Goal: Book appointment/travel/reservation

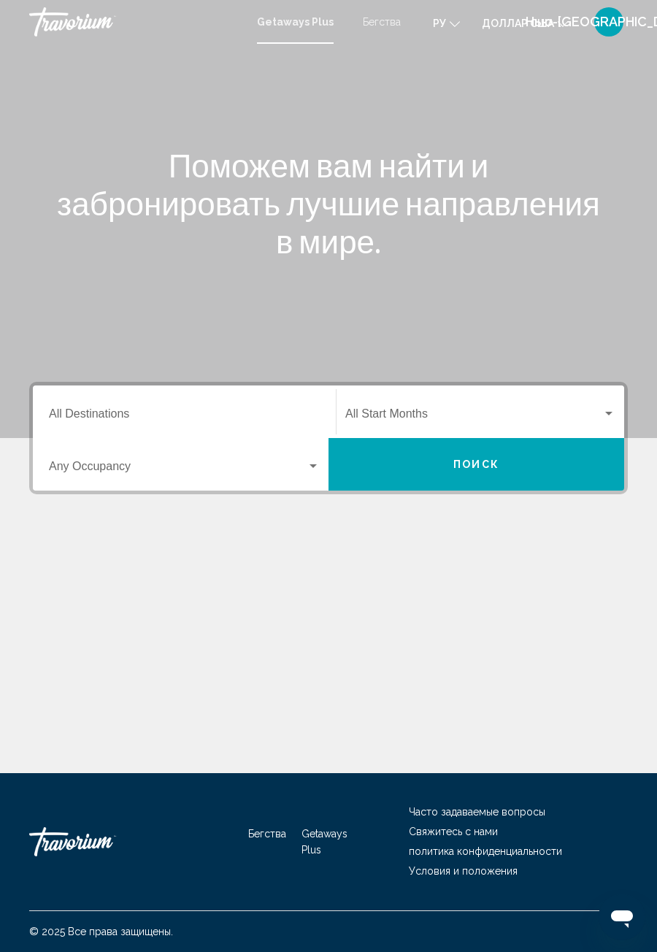
click at [107, 395] on div "Destination All Destinations" at bounding box center [184, 412] width 271 height 46
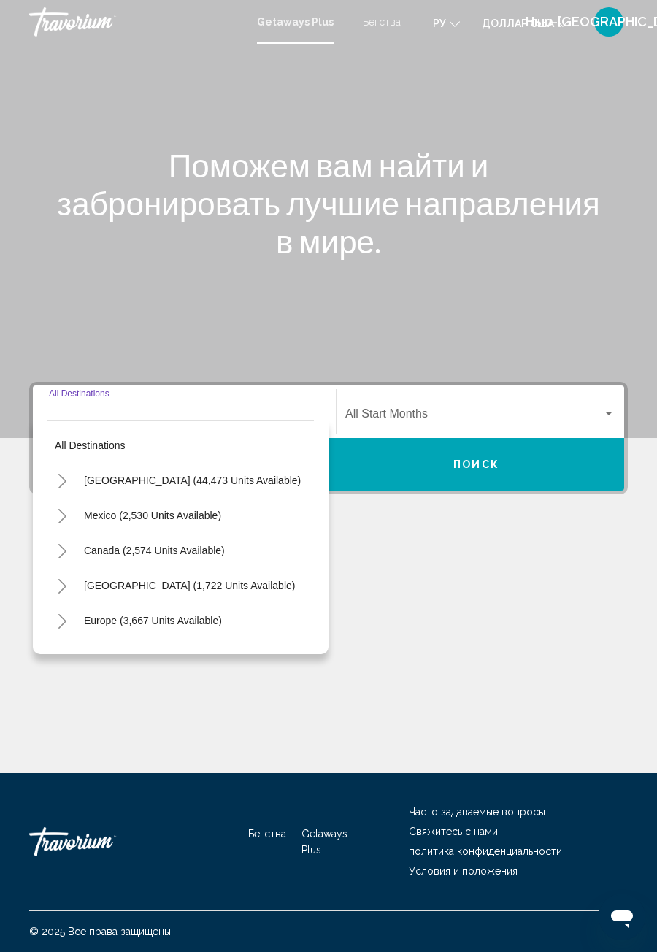
scroll to position [47, 0]
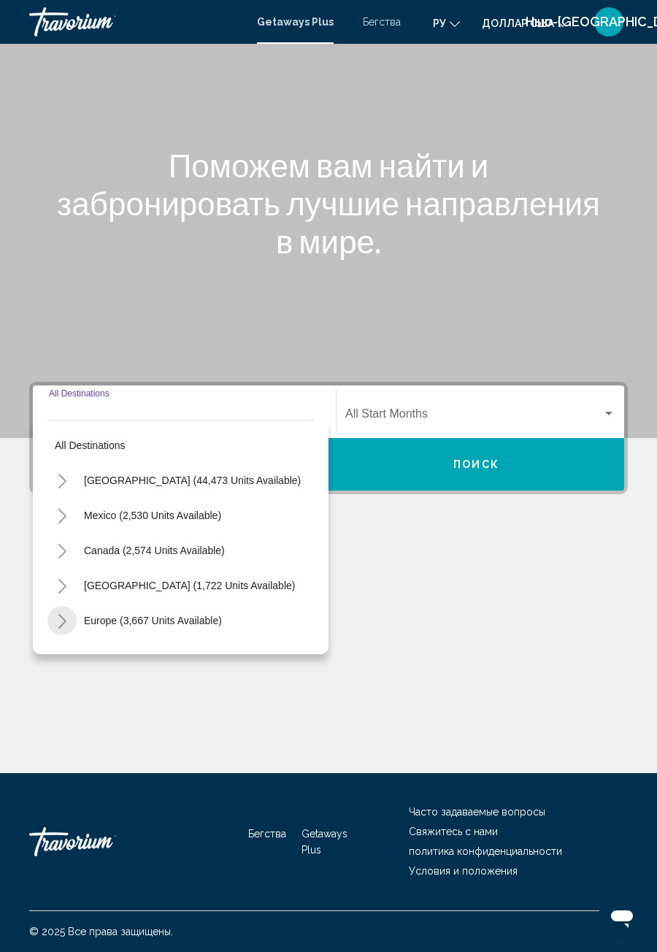
click at [55, 606] on button "Toggle Europe (3,667 units available)" at bounding box center [61, 620] width 29 height 29
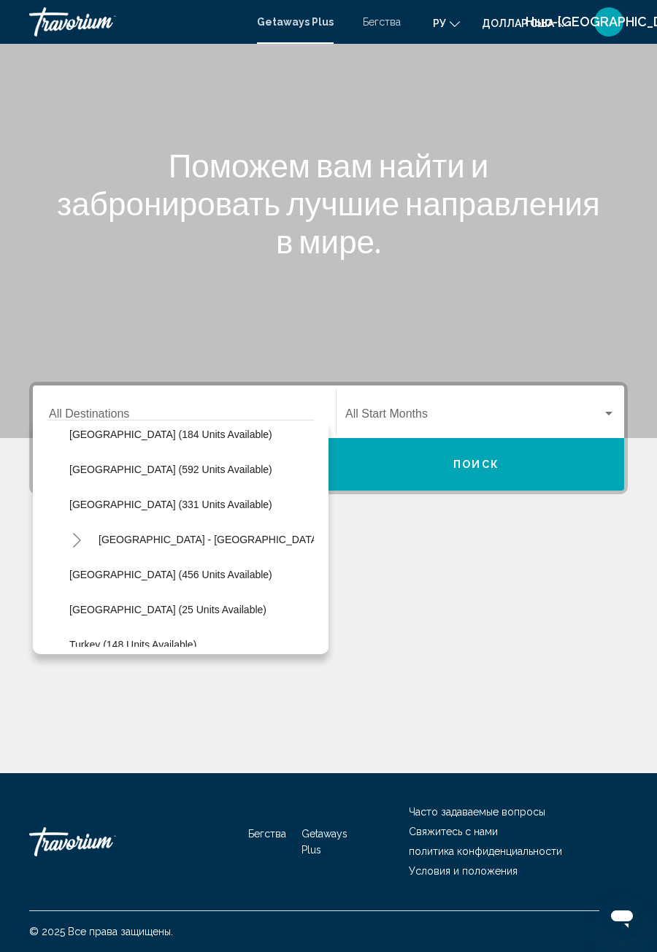
scroll to position [468, 0]
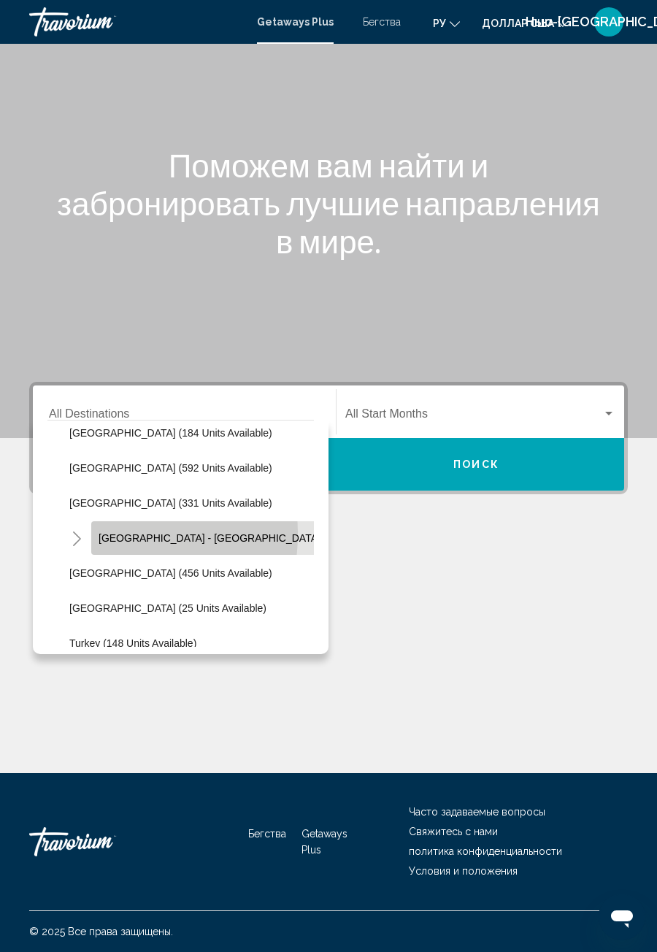
click at [108, 532] on span "[GEOGRAPHIC_DATA] - [GEOGRAPHIC_DATA] (73 units available)" at bounding box center [255, 538] width 313 height 12
type input "**********"
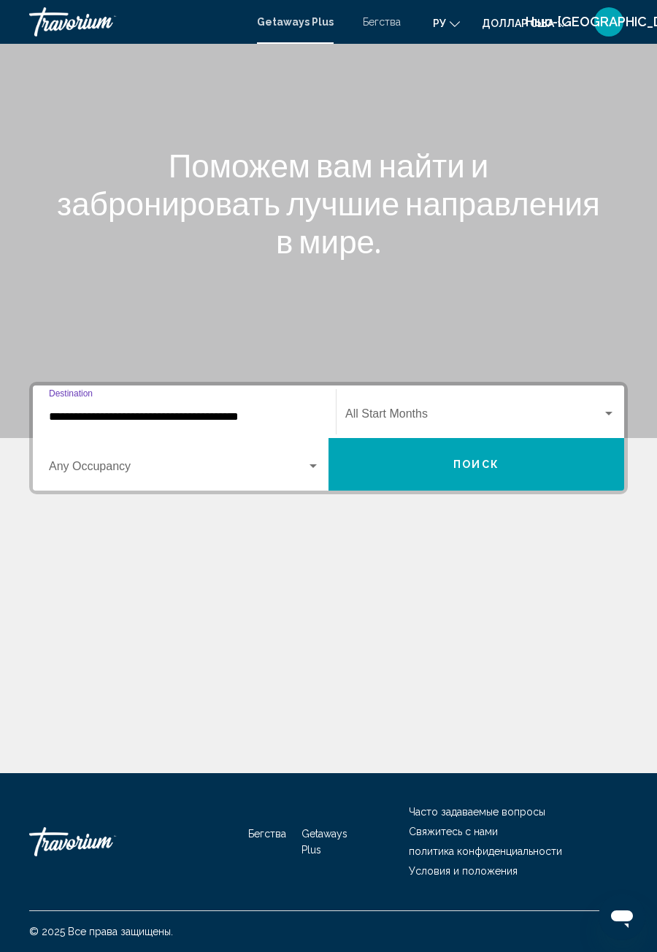
click at [468, 438] on button "Поиск" at bounding box center [477, 464] width 296 height 53
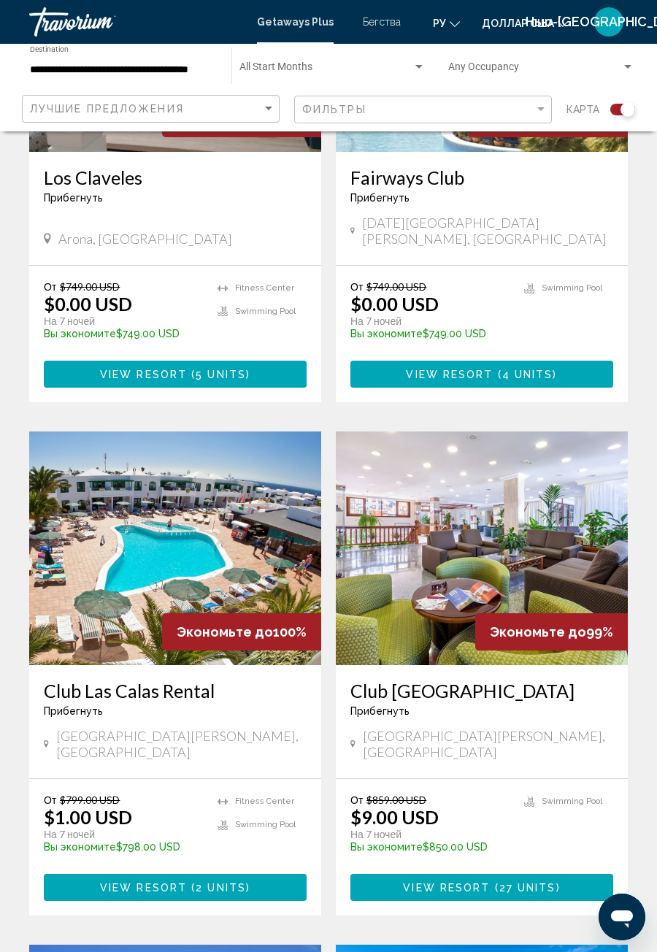
scroll to position [1621, 0]
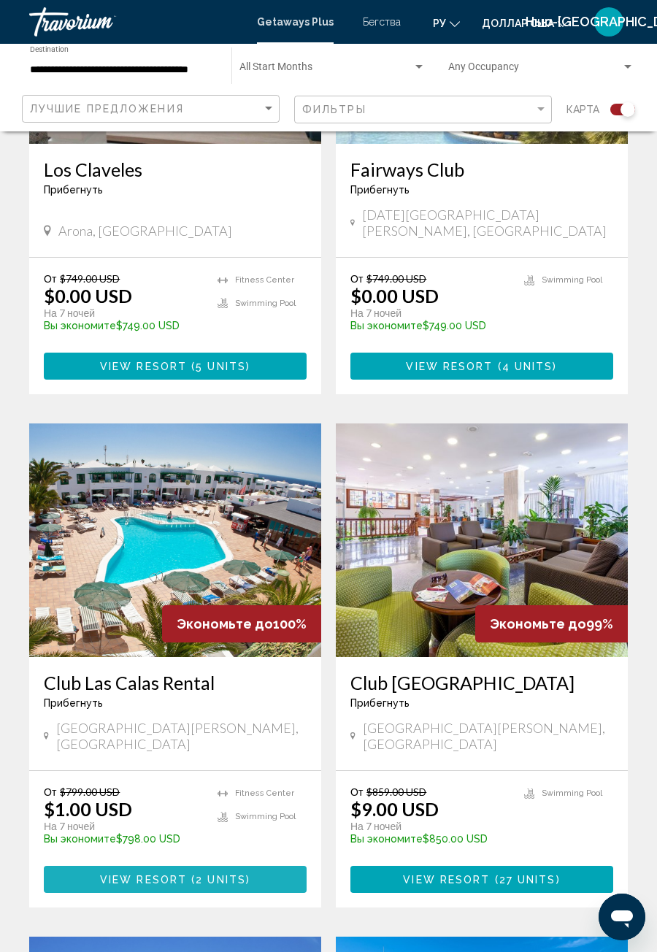
click at [134, 874] on span "View Resort" at bounding box center [143, 880] width 87 height 12
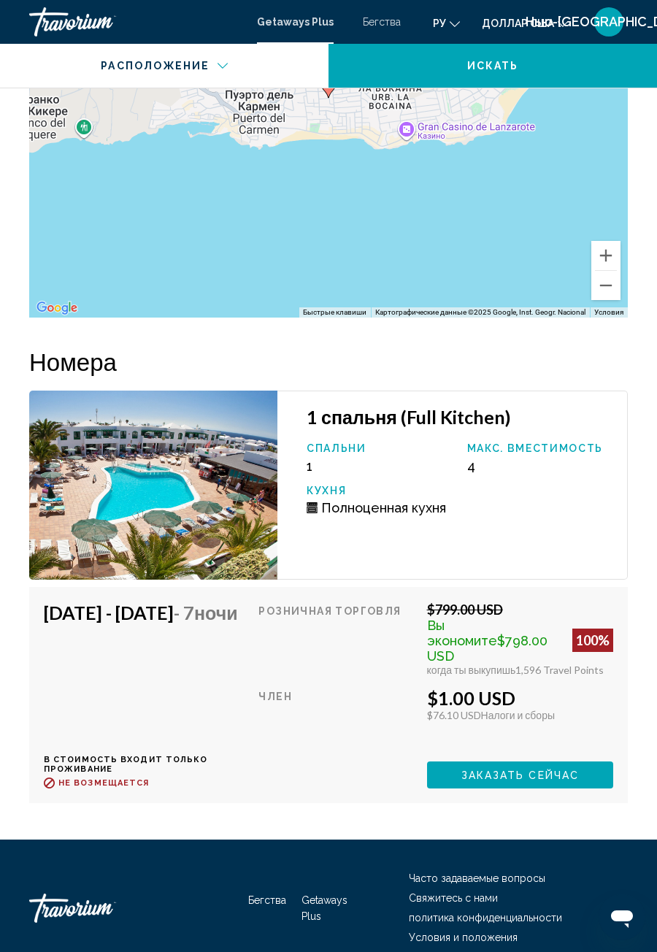
scroll to position [2751, 0]
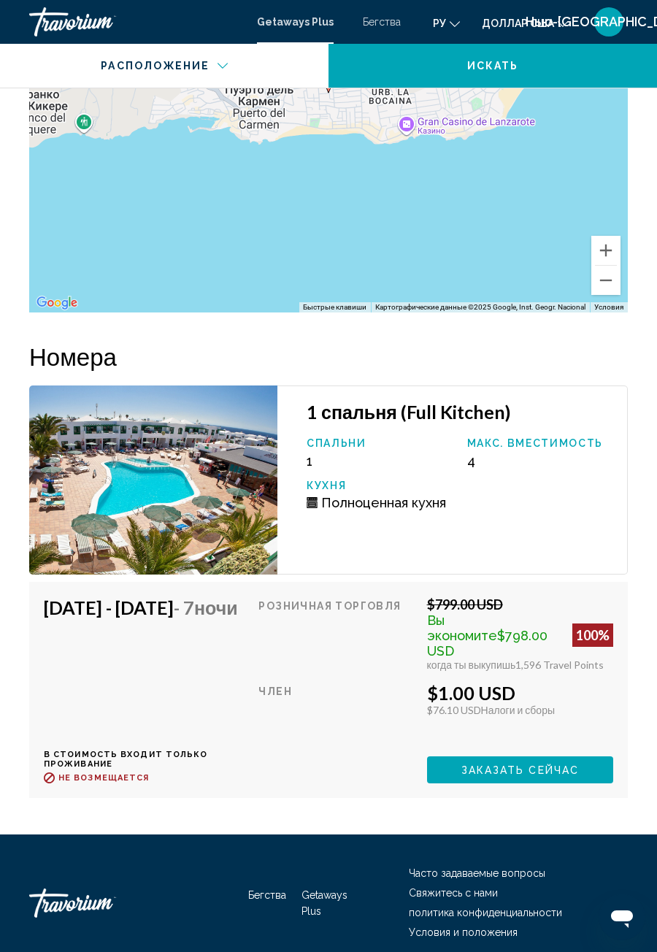
click at [535, 765] on button "Заказать сейчас" at bounding box center [520, 769] width 186 height 27
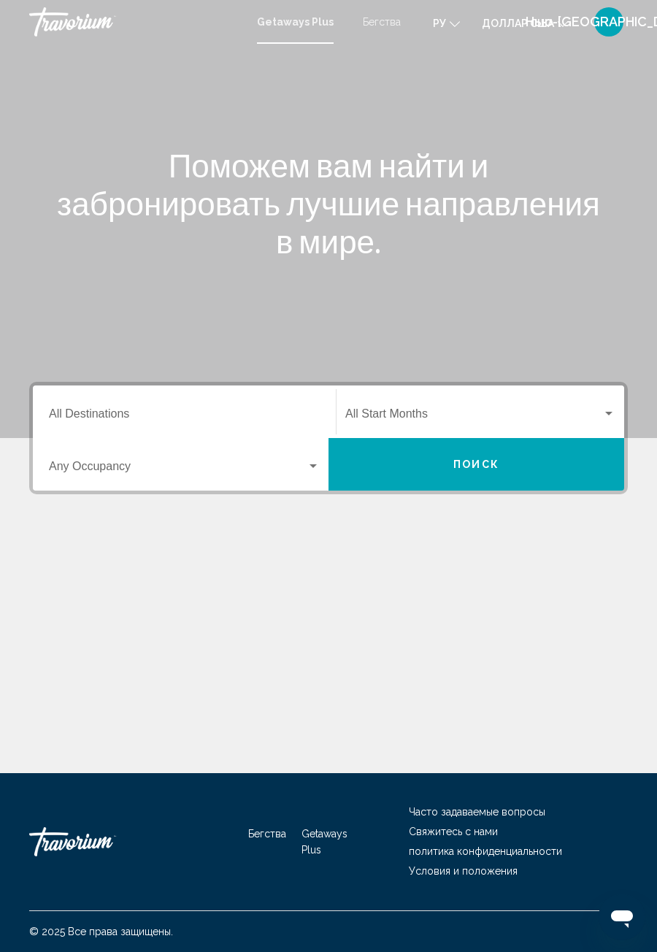
click at [134, 413] on input "Destination All Destinations" at bounding box center [184, 416] width 271 height 13
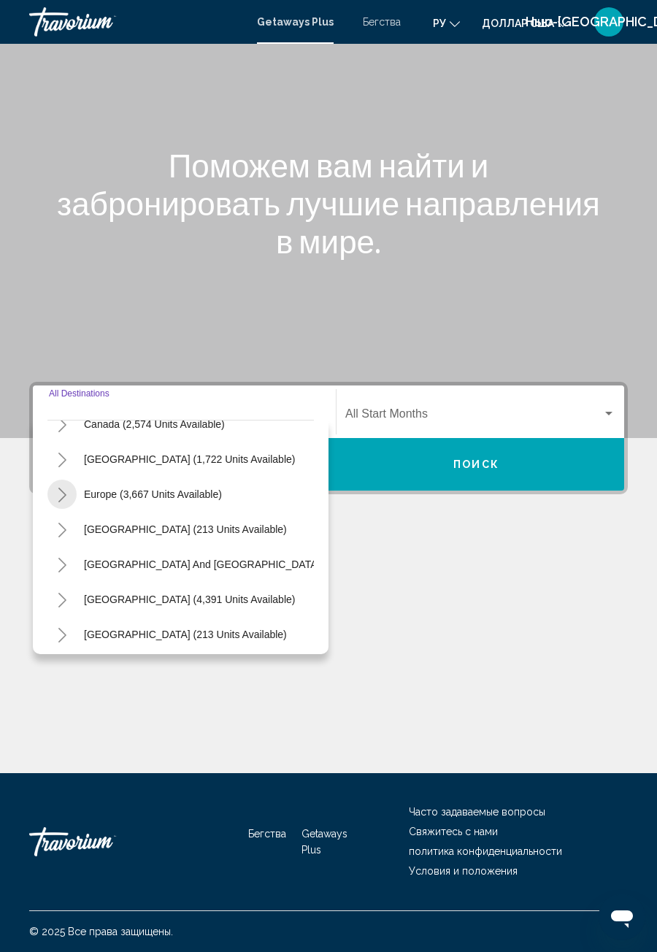
scroll to position [126, 0]
click at [61, 488] on icon "Toggle Europe (3,667 units available)" at bounding box center [62, 495] width 11 height 15
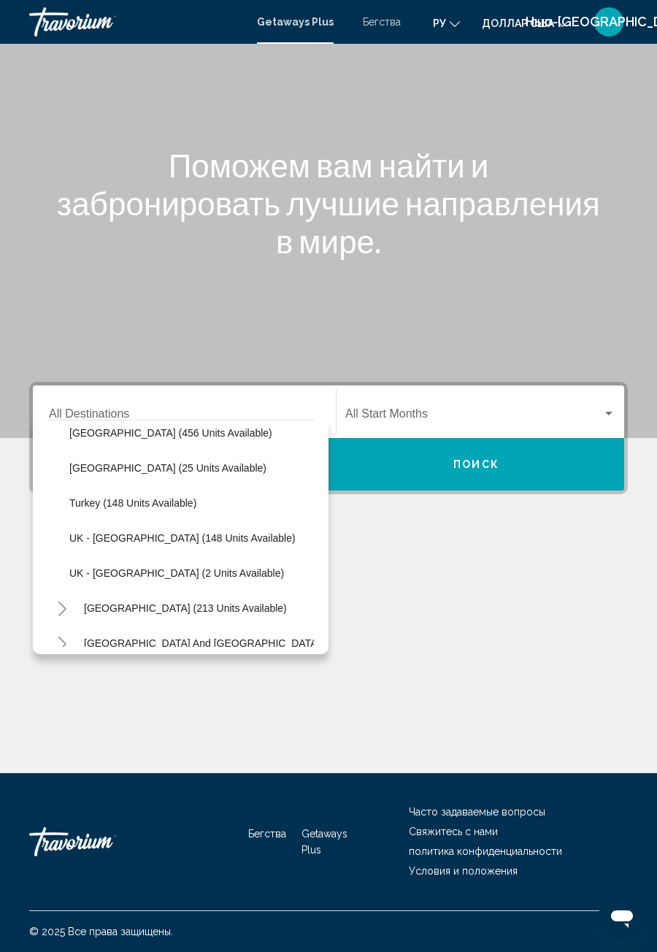
scroll to position [612, 0]
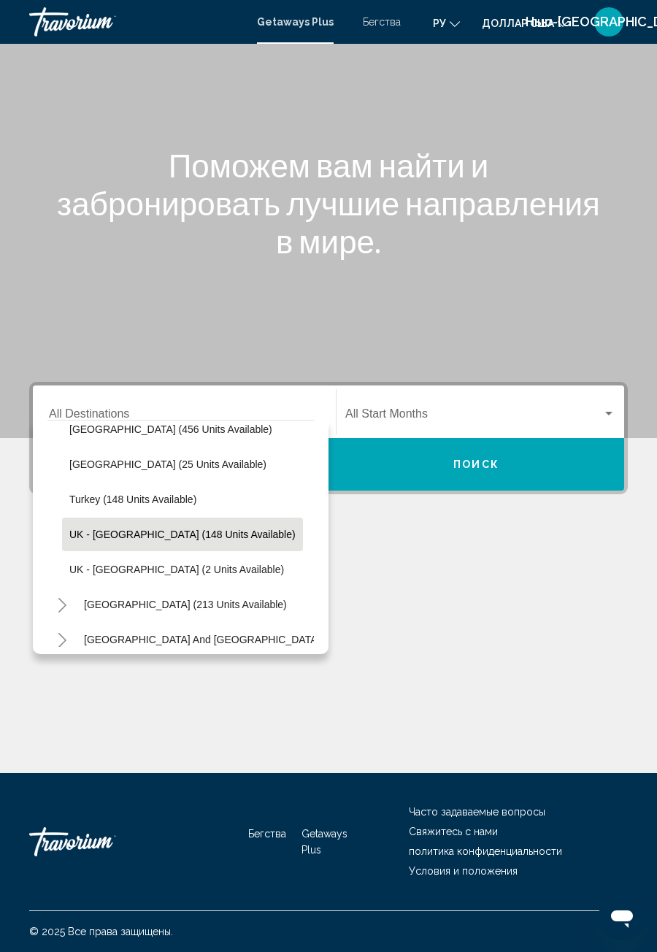
click at [197, 529] on span "UK - [GEOGRAPHIC_DATA] (148 units available)" at bounding box center [182, 535] width 226 height 12
type input "**********"
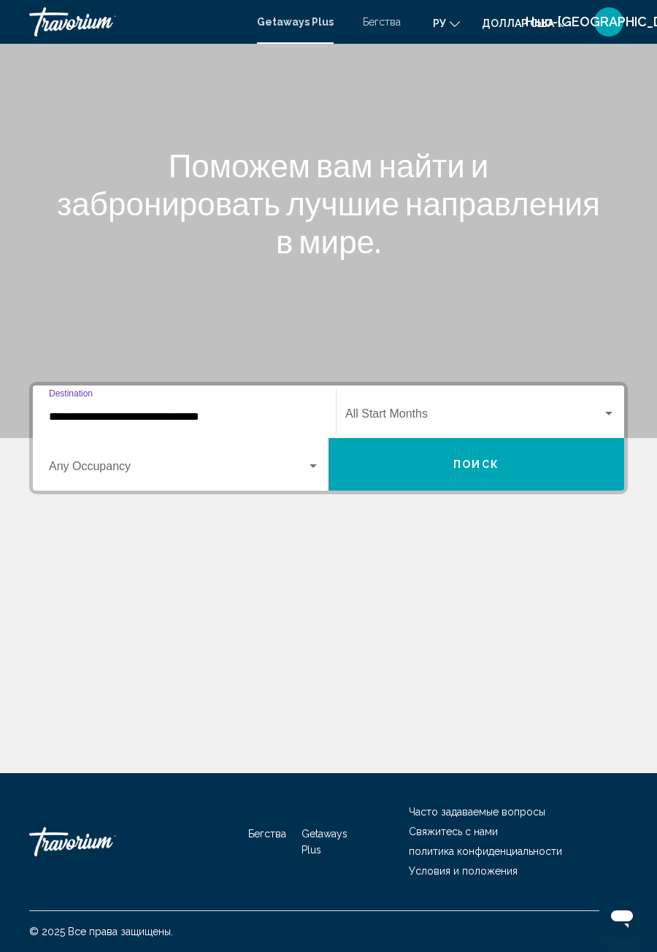
click at [191, 410] on input "**********" at bounding box center [184, 416] width 271 height 13
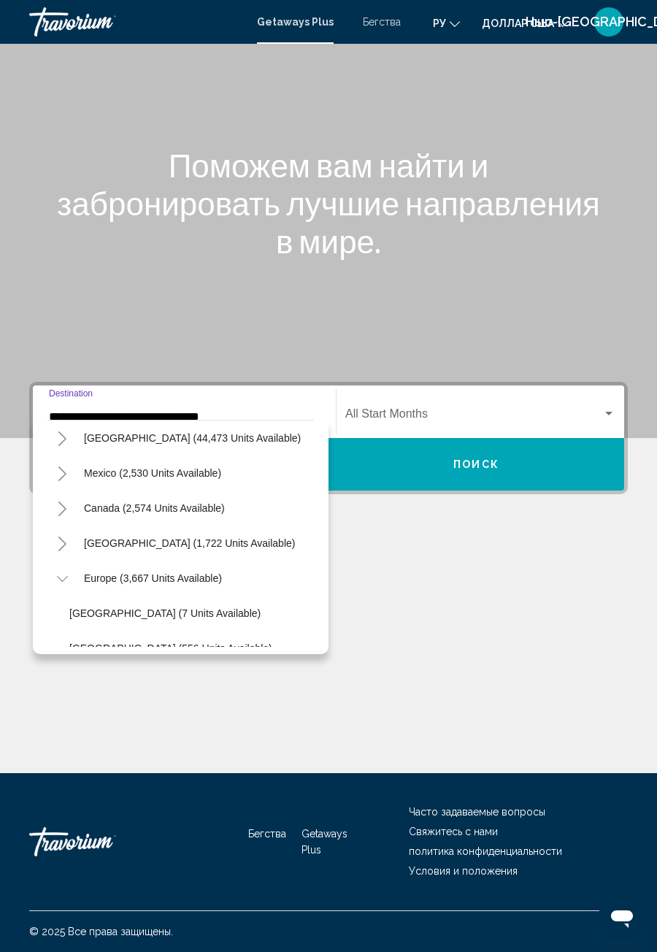
scroll to position [0, 0]
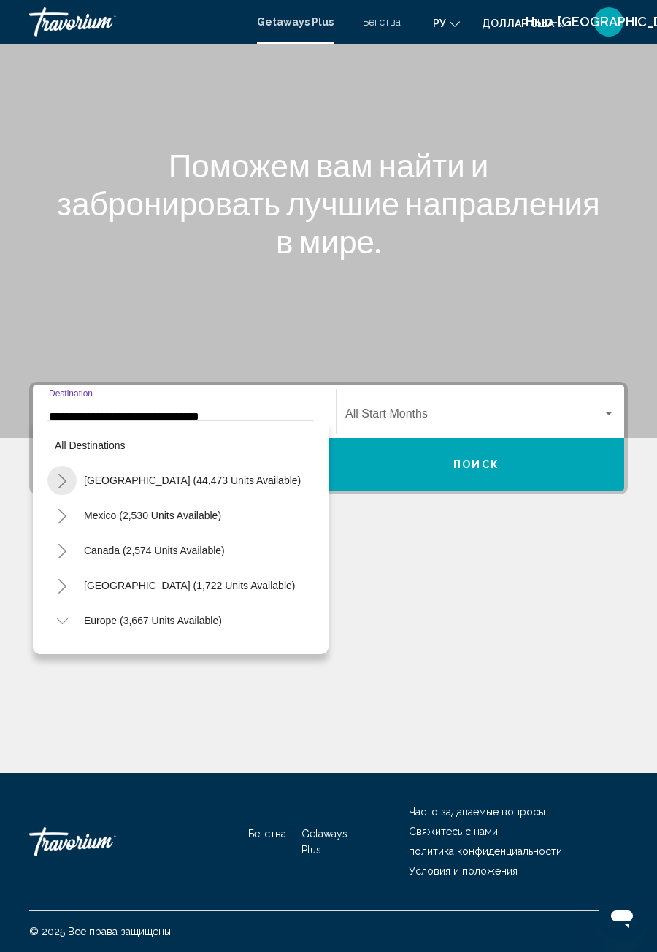
click at [60, 474] on icon "Toggle United States (44,473 units available)" at bounding box center [62, 481] width 11 height 15
click at [75, 509] on icon "Toggle Alabama (1 units available)" at bounding box center [77, 516] width 11 height 15
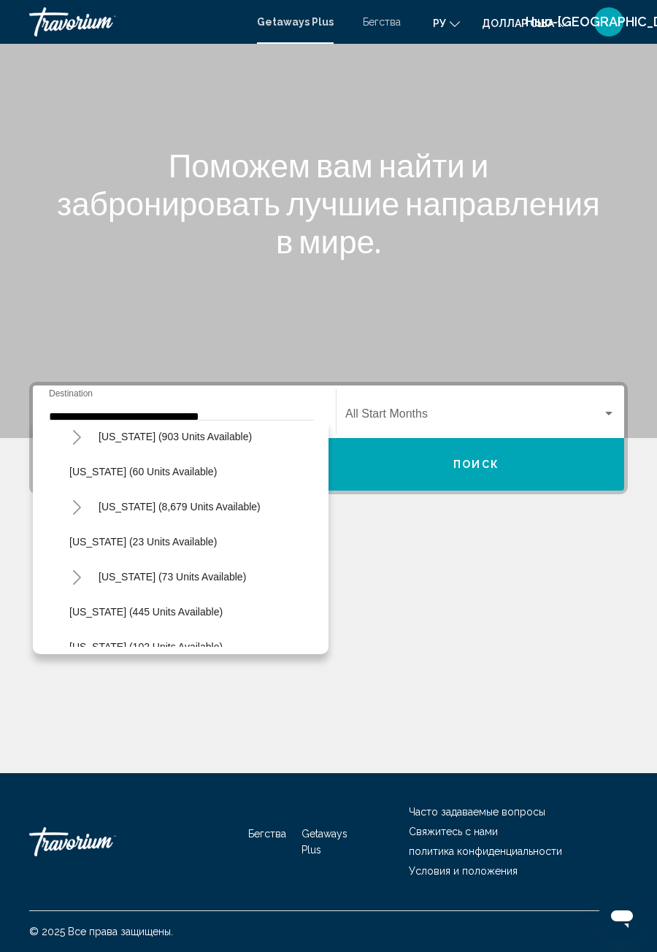
scroll to position [256, 0]
click at [77, 569] on icon "Toggle Hawaii (73 units available)" at bounding box center [77, 576] width 11 height 15
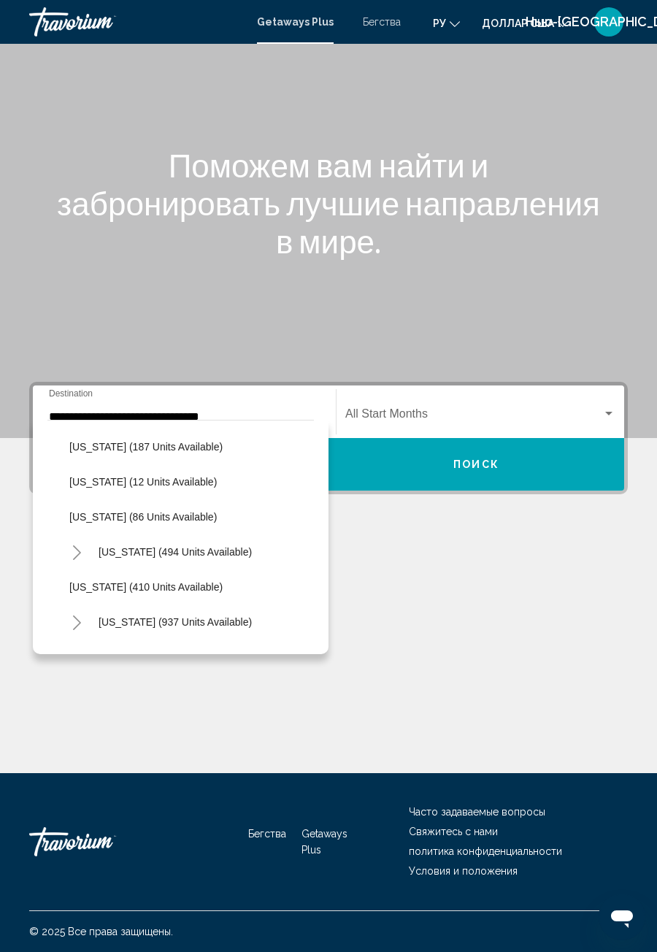
scroll to position [599, 0]
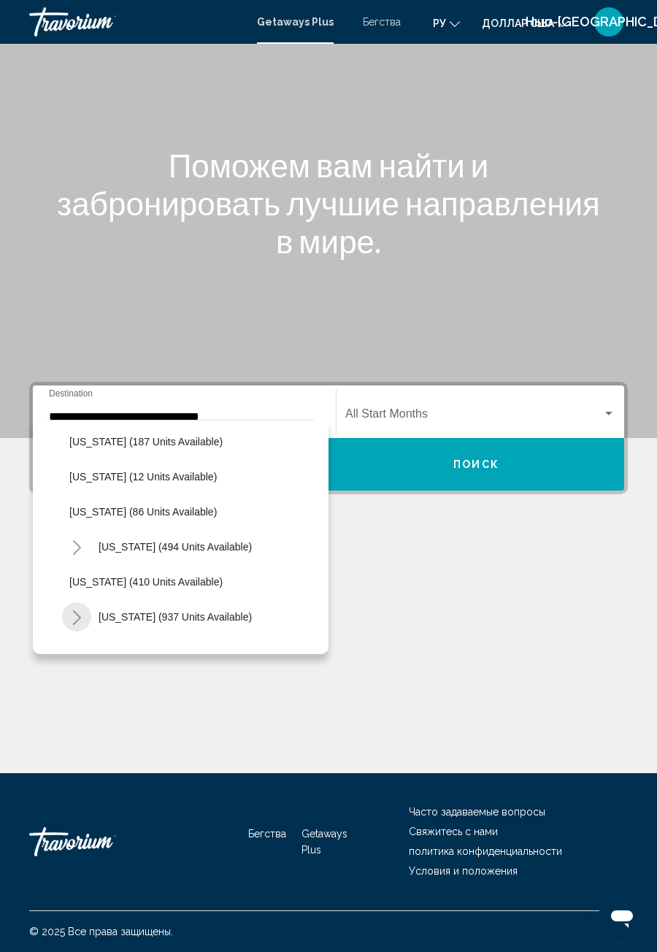
click at [80, 610] on icon "Toggle Massachusetts (937 units available)" at bounding box center [77, 617] width 11 height 15
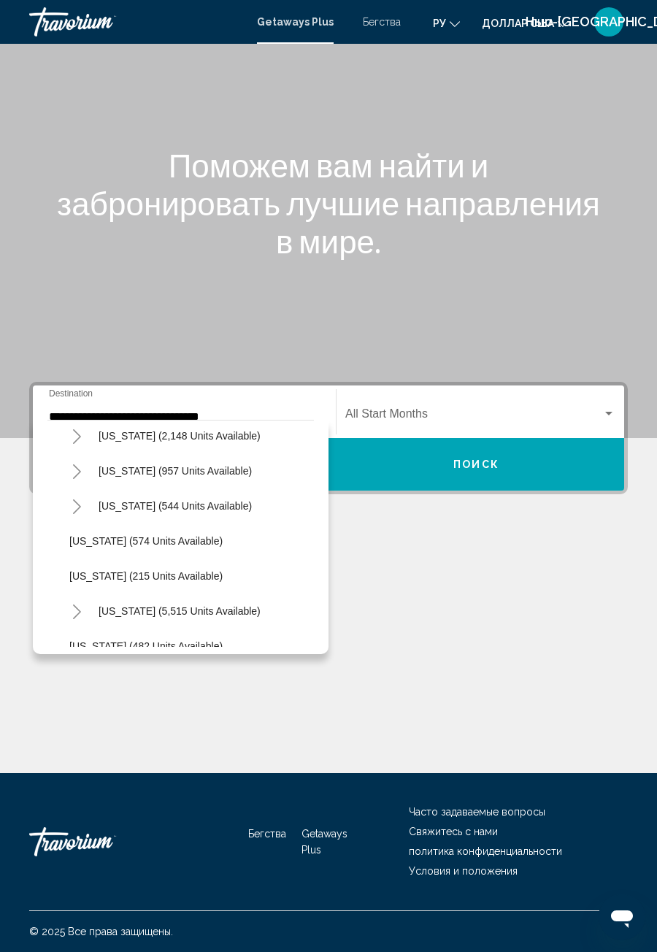
scroll to position [1383, 0]
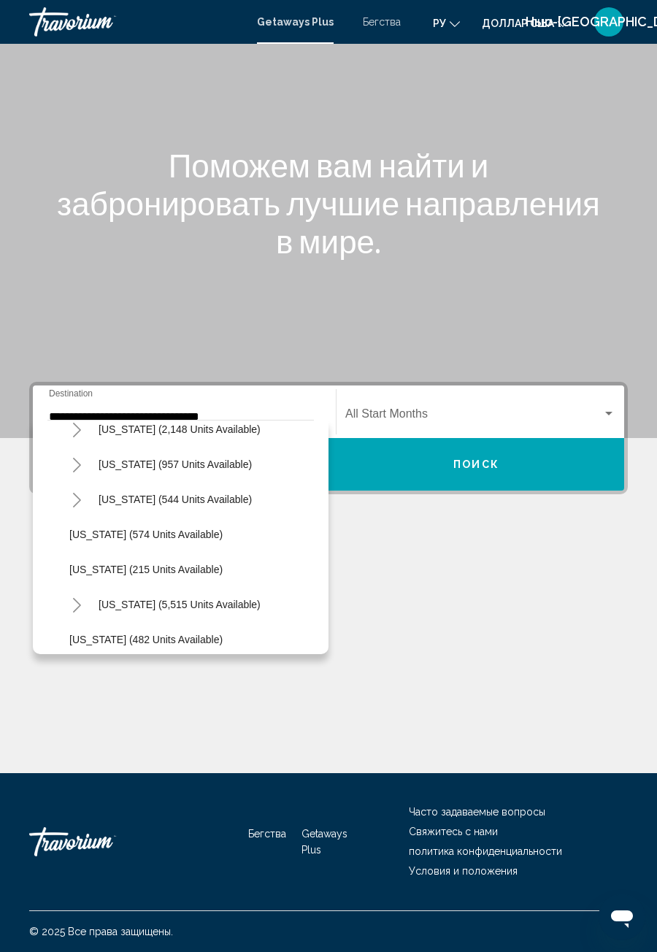
click at [72, 598] on icon "Toggle Virginia (5,515 units available)" at bounding box center [77, 605] width 11 height 15
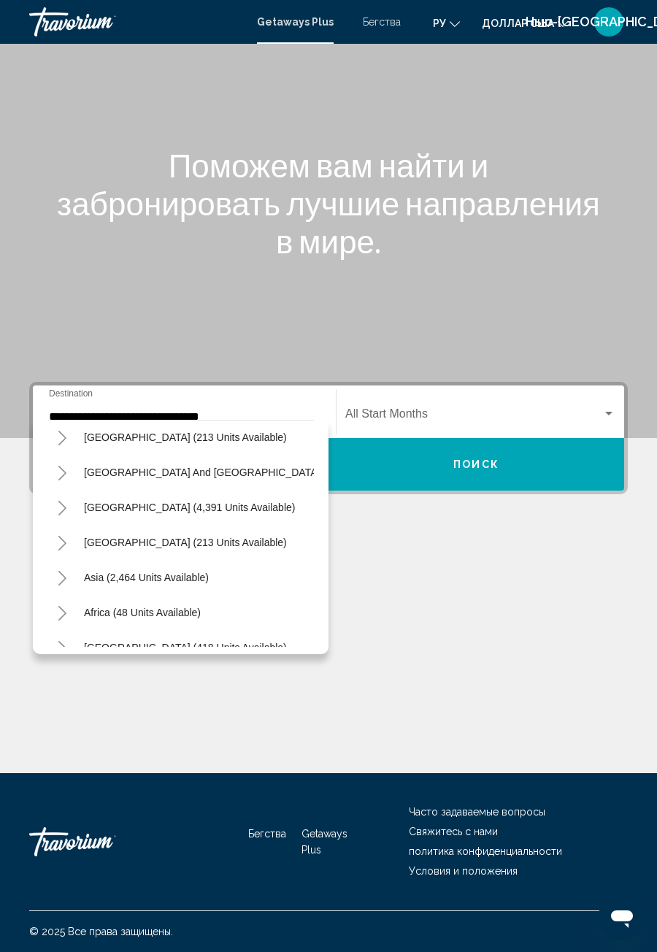
scroll to position [2515, 0]
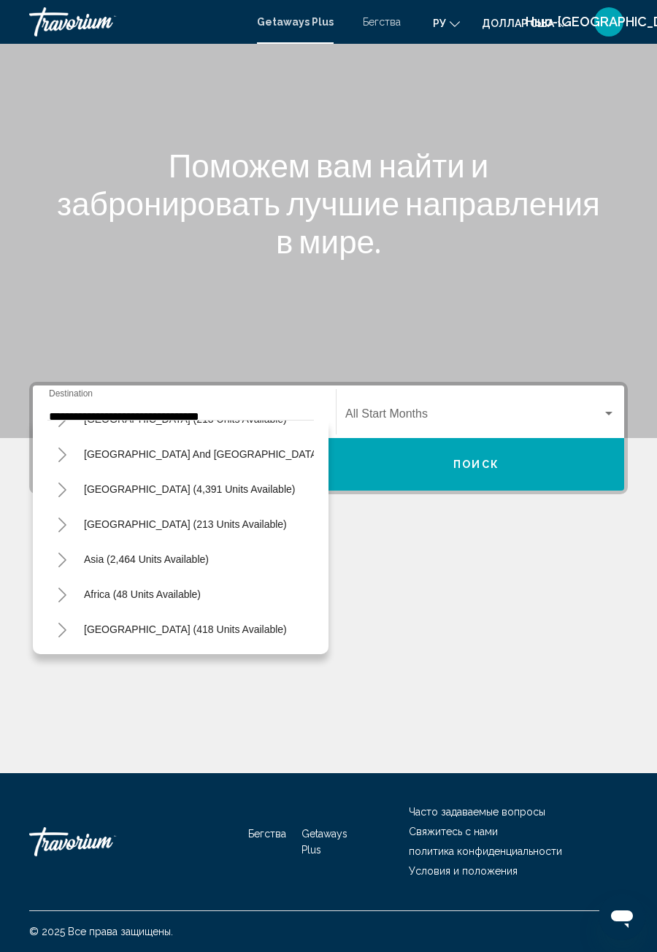
click at [60, 615] on button "Toggle Middle East (418 units available)" at bounding box center [61, 629] width 29 height 29
click at [58, 475] on button "Toggle Africa (48 units available)" at bounding box center [61, 489] width 29 height 29
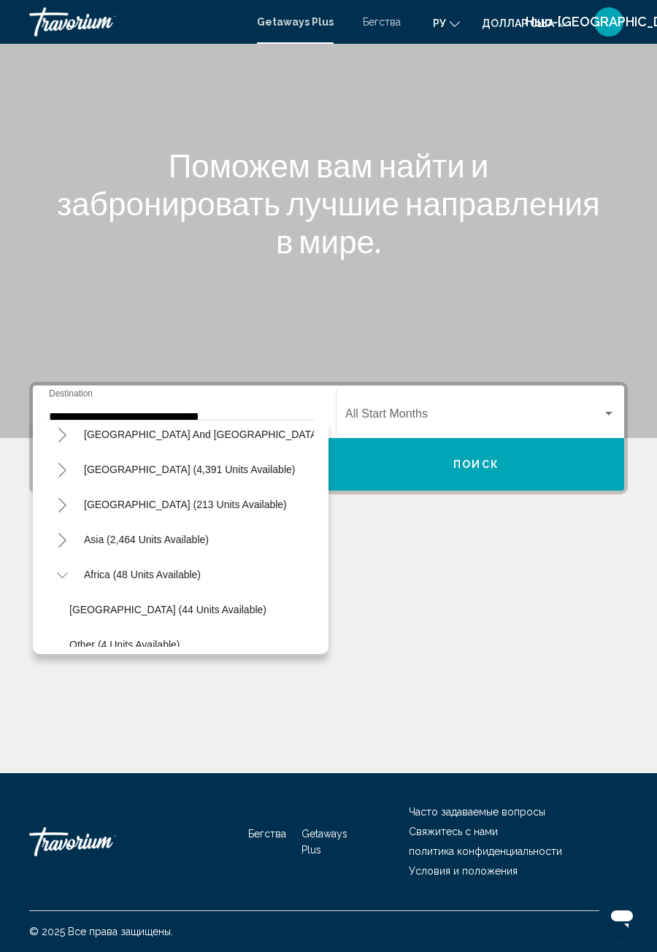
scroll to position [2533, 0]
click at [57, 526] on button "Toggle Asia (2,464 units available)" at bounding box center [61, 540] width 29 height 29
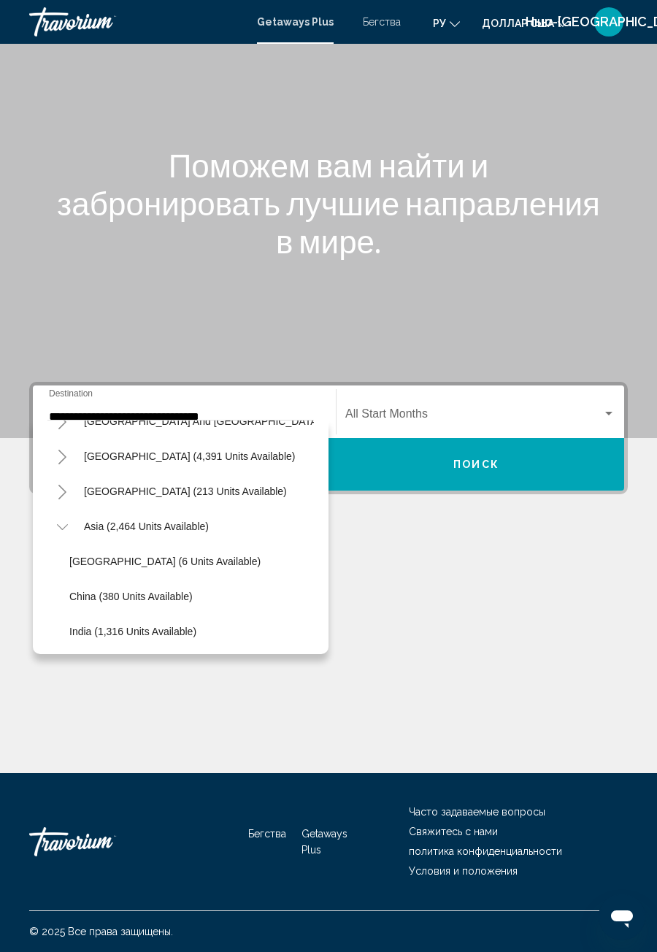
scroll to position [2534, 0]
